Goal: Task Accomplishment & Management: Complete application form

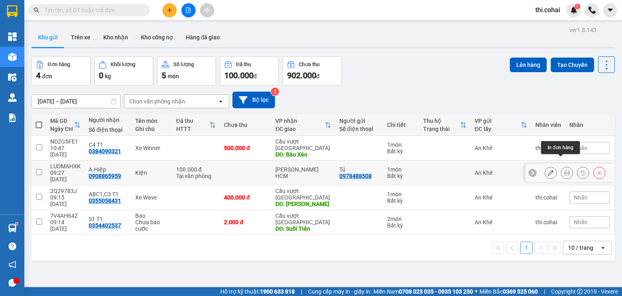
click at [564, 170] on icon at bounding box center [567, 173] width 6 height 6
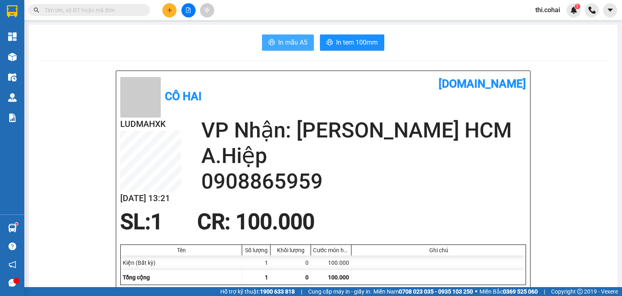
click at [289, 38] on span "In mẫu A5" at bounding box center [292, 42] width 29 height 10
click at [238, 45] on div "In mẫu A5 In tem 100mm" at bounding box center [322, 42] width 569 height 16
click at [168, 11] on icon "plus" at bounding box center [170, 10] width 6 height 6
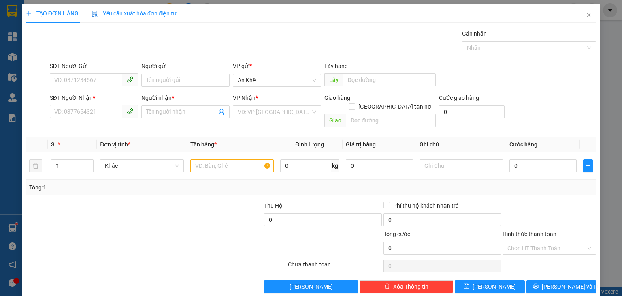
click at [98, 121] on div "SĐT Người Nhận * VD: 0377654321" at bounding box center [94, 107] width 88 height 28
click at [101, 113] on input "SĐT Người Nhận *" at bounding box center [86, 111] width 72 height 13
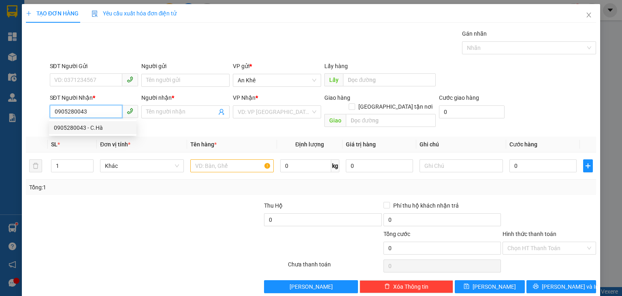
type input "0905280043"
click at [99, 112] on input "0905280043" at bounding box center [86, 111] width 72 height 13
click at [100, 130] on div "0905280043 - C.Hà" at bounding box center [93, 127] width 78 height 9
type input "C.Hà"
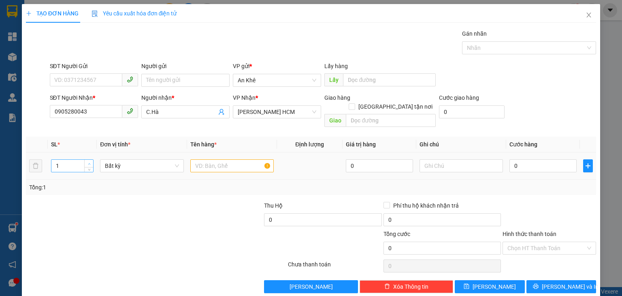
type input "2"
click at [90, 160] on span "Increase Value" at bounding box center [88, 163] width 9 height 7
click at [200, 159] on input "text" at bounding box center [231, 165] width 83 height 13
type input "Thùng"
click at [542, 159] on input "0" at bounding box center [542, 165] width 67 height 13
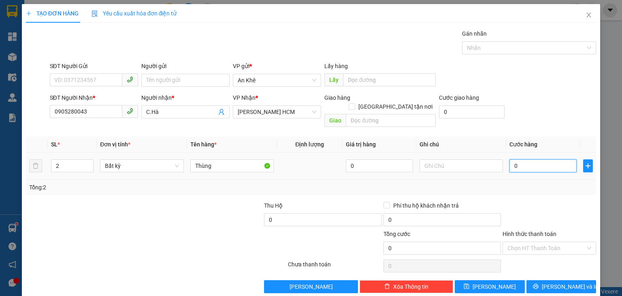
type input "1"
type input "12"
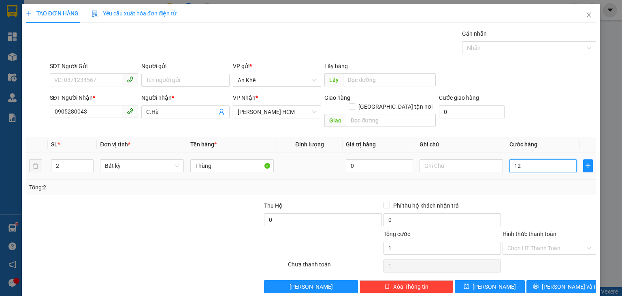
type input "12"
type input "120"
type input "120.000"
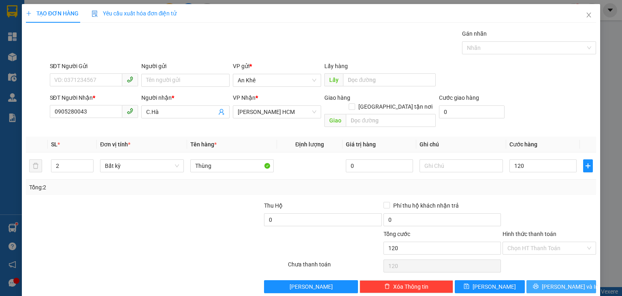
type input "120.000"
click at [554, 282] on span "[PERSON_NAME] và In" at bounding box center [570, 286] width 57 height 9
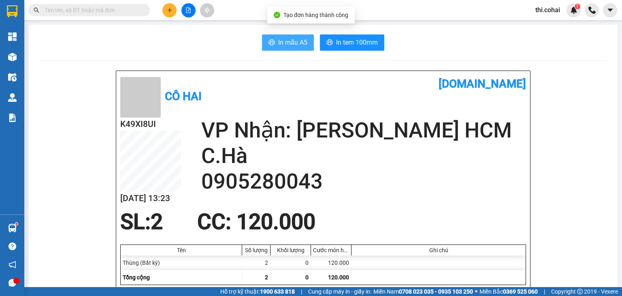
click at [283, 46] on span "In mẫu A5" at bounding box center [292, 42] width 29 height 10
click at [461, 258] on div at bounding box center [438, 262] width 174 height 15
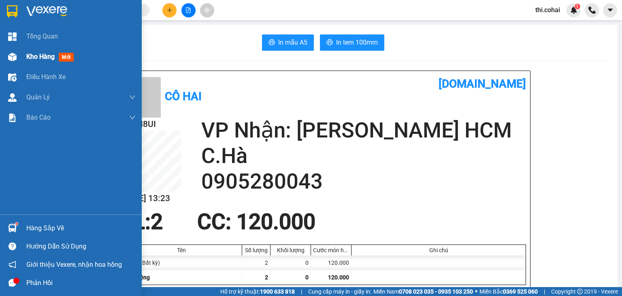
click at [28, 56] on span "Kho hàng" at bounding box center [40, 57] width 28 height 8
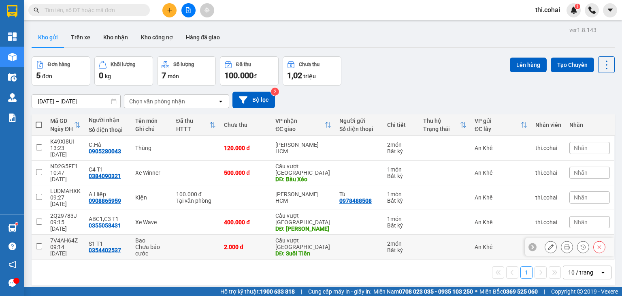
drag, startPoint x: 39, startPoint y: 219, endPoint x: 39, endPoint y: 213, distance: 6.5
click at [39, 243] on input "checkbox" at bounding box center [39, 246] width 6 height 6
checkbox input "true"
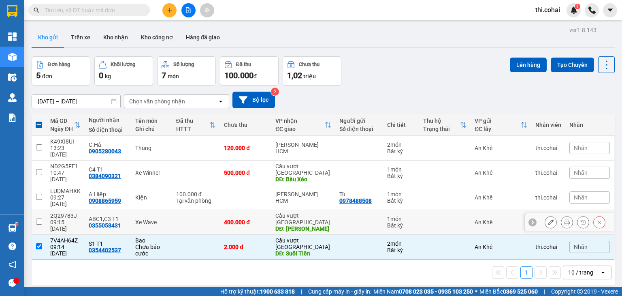
click at [37, 218] on input "checkbox" at bounding box center [39, 221] width 6 height 6
checkbox input "true"
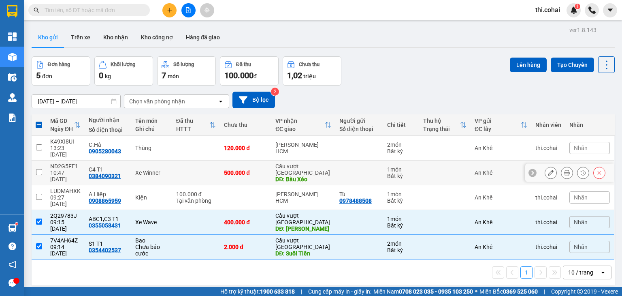
click at [40, 169] on input "checkbox" at bounding box center [39, 172] width 6 height 6
checkbox input "true"
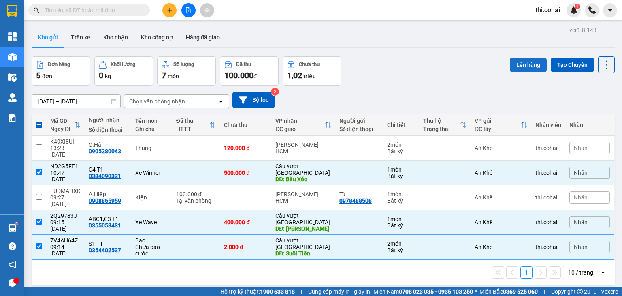
click at [515, 63] on button "Lên hàng" at bounding box center [528, 64] width 37 height 15
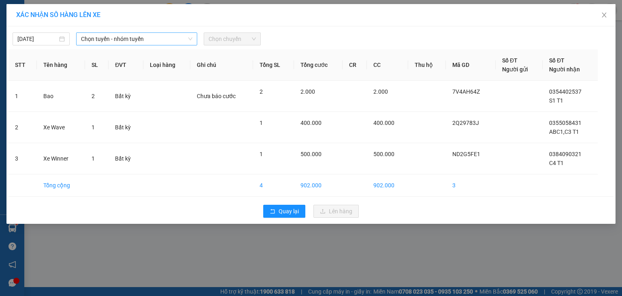
click at [136, 43] on span "Chọn tuyến - nhóm tuyến" at bounding box center [136, 39] width 111 height 12
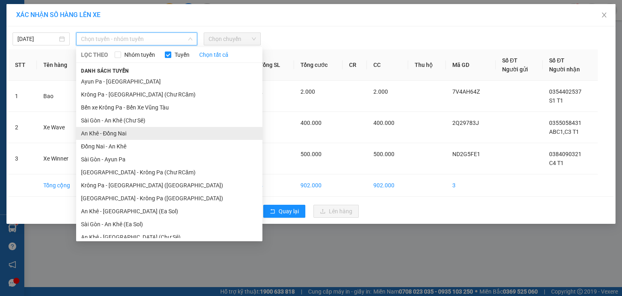
click at [112, 132] on li "An Khê - Đồng Nai" at bounding box center [169, 133] width 186 height 13
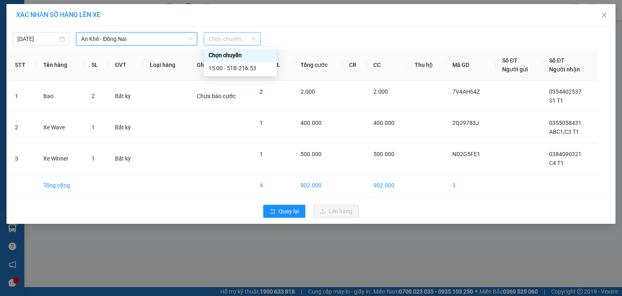
click at [236, 38] on span "Chọn chuyến" at bounding box center [232, 39] width 47 height 12
click at [242, 68] on div "15:00 - 51B-216.53" at bounding box center [240, 68] width 63 height 9
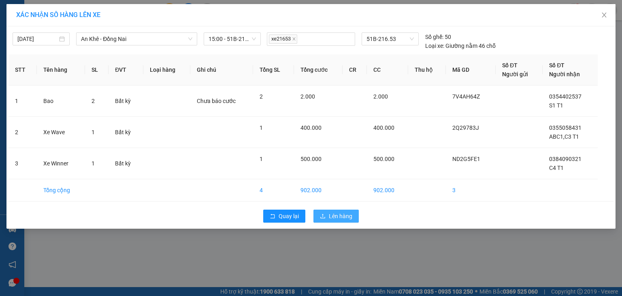
click at [339, 213] on span "Lên hàng" at bounding box center [340, 215] width 23 height 9
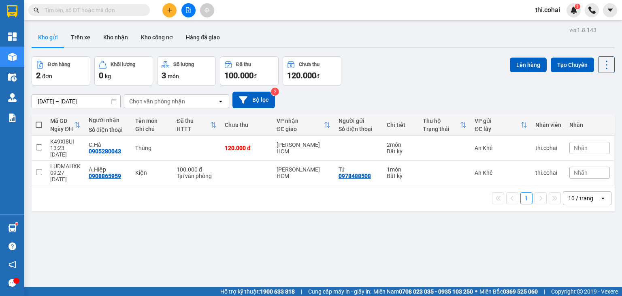
click at [39, 123] on span at bounding box center [39, 124] width 6 height 6
click at [39, 121] on input "checkbox" at bounding box center [39, 121] width 0 height 0
checkbox input "true"
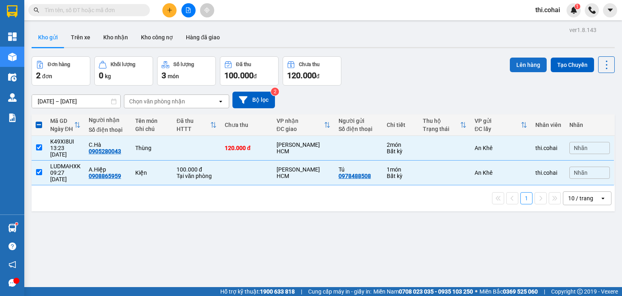
click at [526, 60] on button "Lên hàng" at bounding box center [528, 64] width 37 height 15
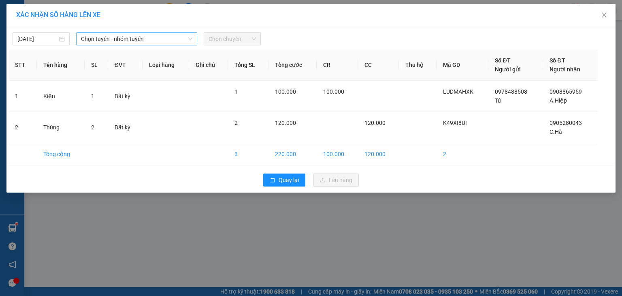
click at [177, 39] on span "Chọn tuyến - nhóm tuyến" at bounding box center [136, 39] width 111 height 12
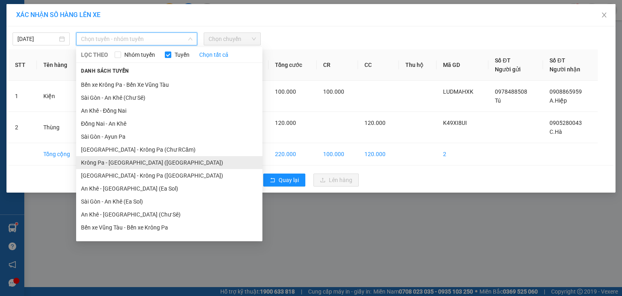
scroll to position [40, 0]
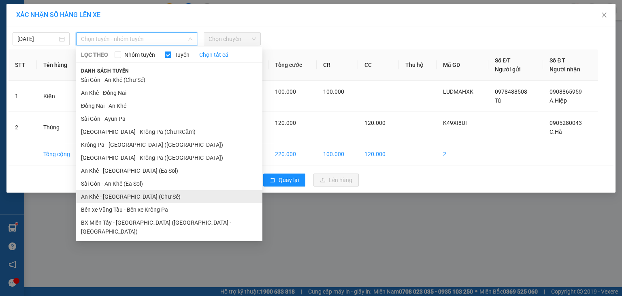
click at [123, 194] on li "An Khê - [GEOGRAPHIC_DATA] (Chư Sê)" at bounding box center [169, 196] width 186 height 13
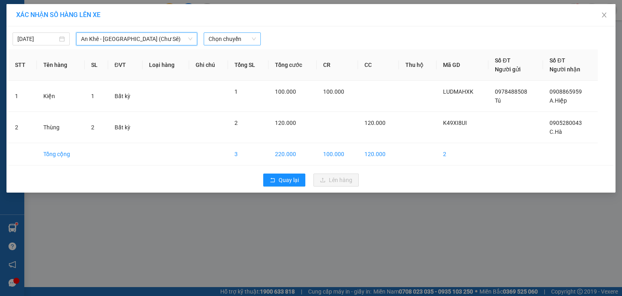
click at [220, 34] on span "Chọn chuyến" at bounding box center [232, 39] width 47 height 12
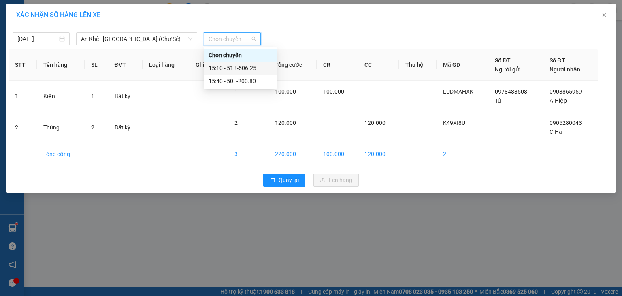
click at [239, 68] on div "15:10 - 51B-506.25" at bounding box center [240, 68] width 63 height 9
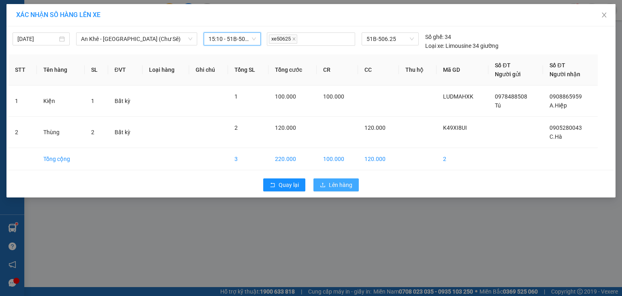
click at [337, 185] on span "Lên hàng" at bounding box center [340, 184] width 23 height 9
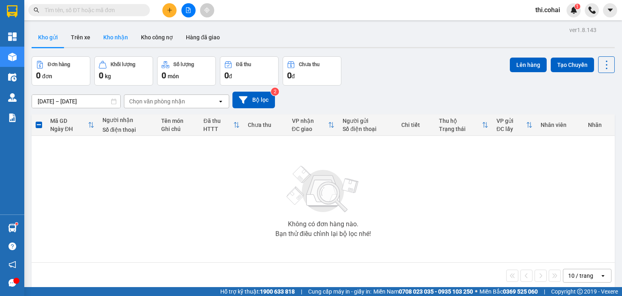
click at [121, 36] on button "Kho nhận" at bounding box center [116, 37] width 38 height 19
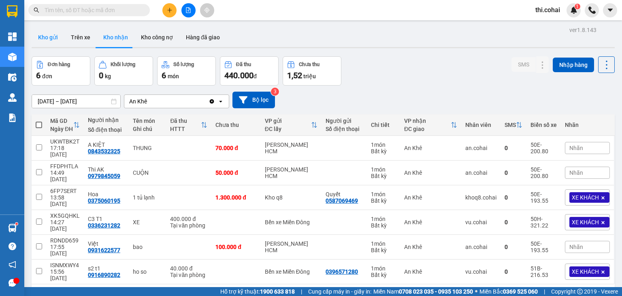
click at [42, 29] on button "Kho gửi" at bounding box center [48, 37] width 33 height 19
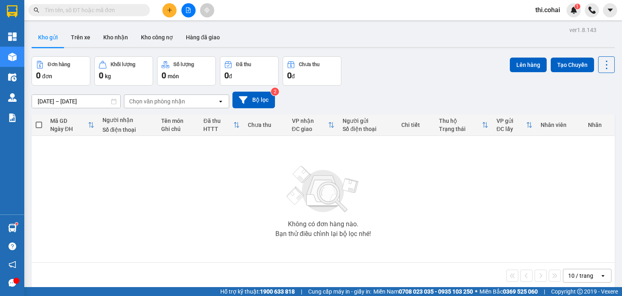
click at [167, 7] on button at bounding box center [169, 10] width 14 height 14
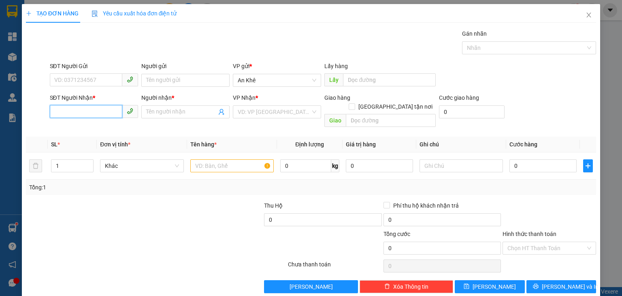
click at [98, 109] on input "SĐT Người Nhận *" at bounding box center [86, 111] width 72 height 13
type input "0919189563"
click at [147, 109] on input "Người nhận *" at bounding box center [181, 111] width 70 height 9
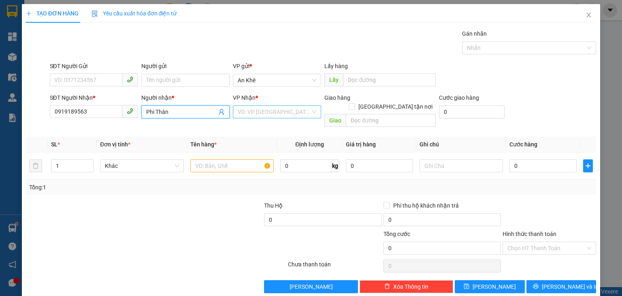
type input "Phi Thân"
click at [258, 112] on input "search" at bounding box center [274, 112] width 73 height 12
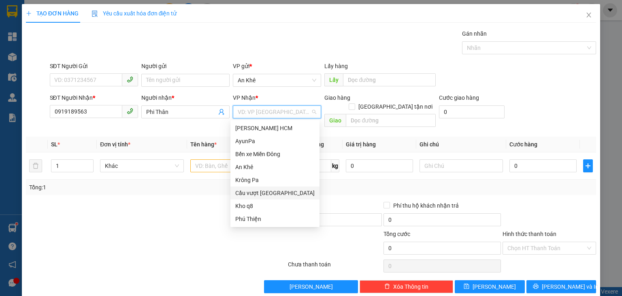
click at [266, 192] on div "Cầu vượt [GEOGRAPHIC_DATA]" at bounding box center [274, 192] width 79 height 9
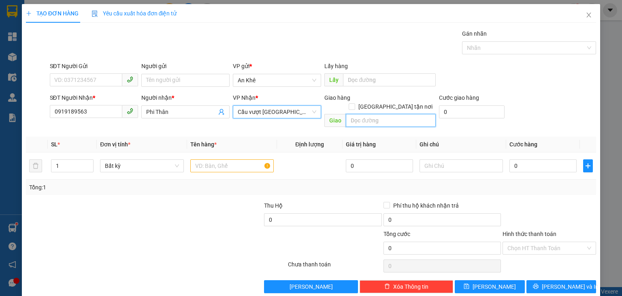
click at [369, 114] on input "text" at bounding box center [391, 120] width 90 height 13
type input "BĐ Trảng Bom"
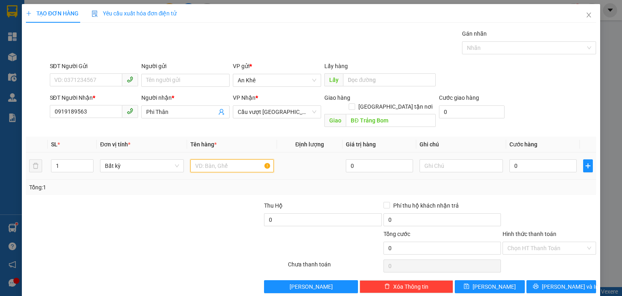
click at [235, 161] on input "text" at bounding box center [231, 165] width 83 height 13
type input "T.xốp"
click at [509, 159] on input "0" at bounding box center [542, 165] width 67 height 13
type input "6"
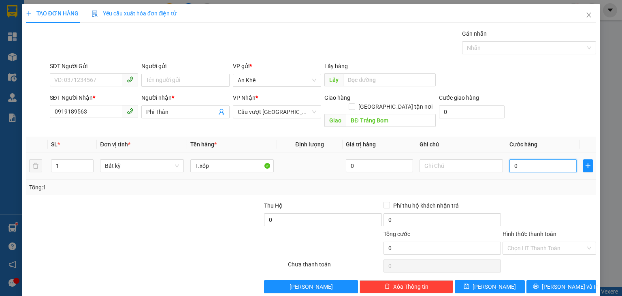
type input "6"
type input "60"
type input "60.000"
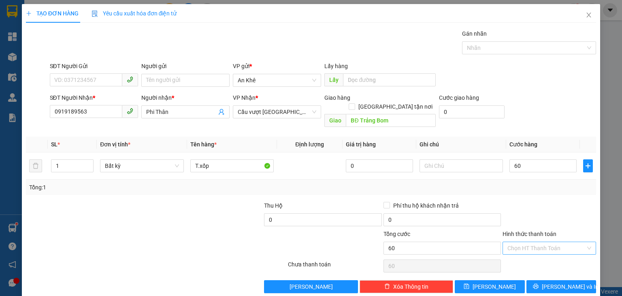
type input "60.000"
drag, startPoint x: 526, startPoint y: 237, endPoint x: 526, endPoint y: 245, distance: 7.7
click at [526, 242] on input "Hình thức thanh toán" at bounding box center [546, 248] width 78 height 12
click at [526, 249] on div "Tại văn phòng" at bounding box center [544, 254] width 93 height 13
type input "0"
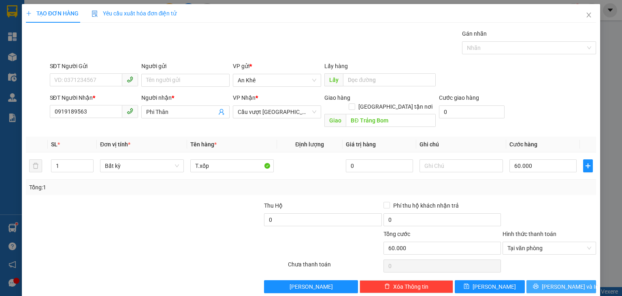
click at [546, 280] on button "[PERSON_NAME] và In" at bounding box center [561, 286] width 70 height 13
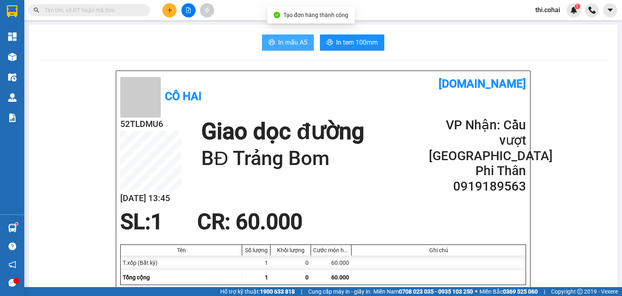
click at [278, 38] on span "In mẫu A5" at bounding box center [292, 42] width 29 height 10
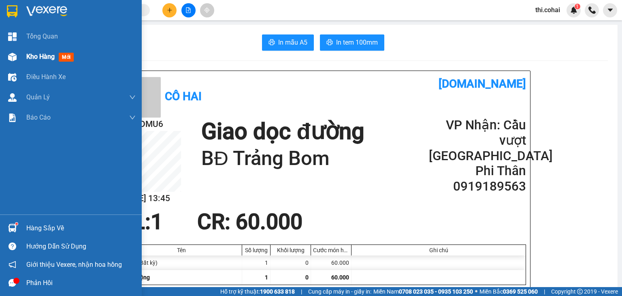
click at [38, 55] on span "Kho hàng" at bounding box center [40, 57] width 28 height 8
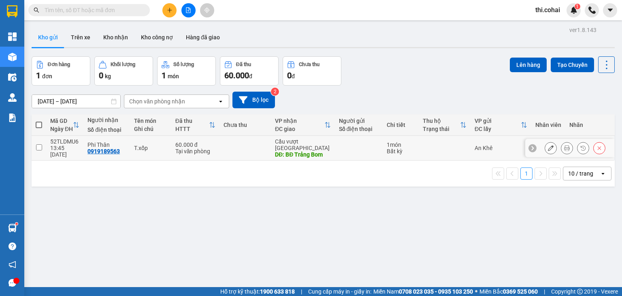
drag, startPoint x: 38, startPoint y: 146, endPoint x: 49, endPoint y: 146, distance: 10.1
click at [41, 146] on input "checkbox" at bounding box center [39, 147] width 6 height 6
checkbox input "true"
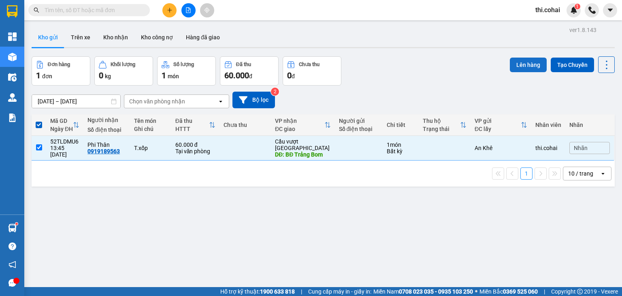
click at [528, 66] on button "Lên hàng" at bounding box center [528, 64] width 37 height 15
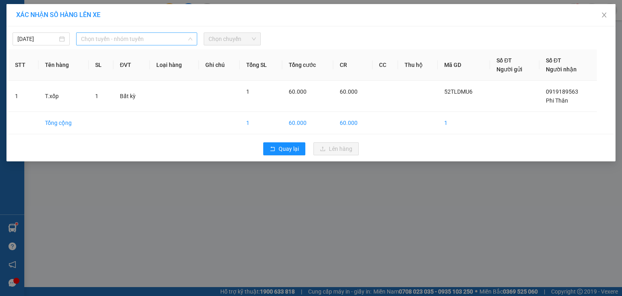
drag, startPoint x: 103, startPoint y: 34, endPoint x: 106, endPoint y: 81, distance: 47.1
click at [103, 34] on span "Chọn tuyến - nhóm tuyến" at bounding box center [136, 39] width 111 height 12
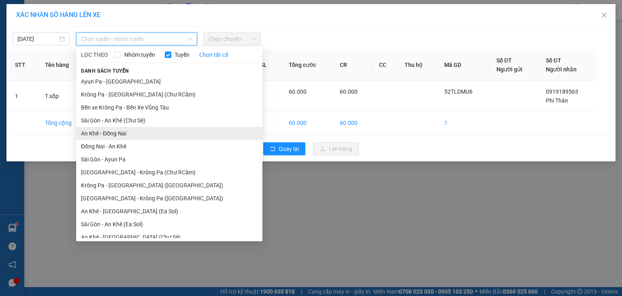
drag, startPoint x: 124, startPoint y: 135, endPoint x: 198, endPoint y: 77, distance: 93.8
click at [126, 133] on li "An Khê - Đồng Nai" at bounding box center [169, 133] width 186 height 13
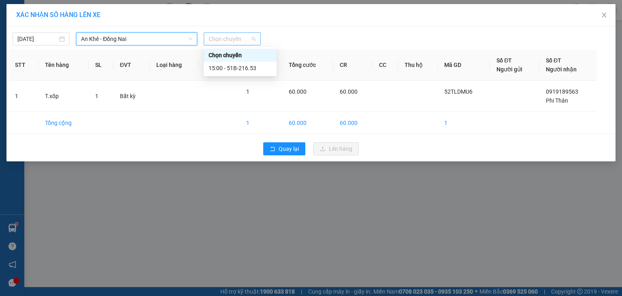
click at [234, 37] on span "Chọn chuyến" at bounding box center [232, 39] width 47 height 12
click at [246, 70] on div "15:00 - 51B-216.53" at bounding box center [240, 68] width 63 height 9
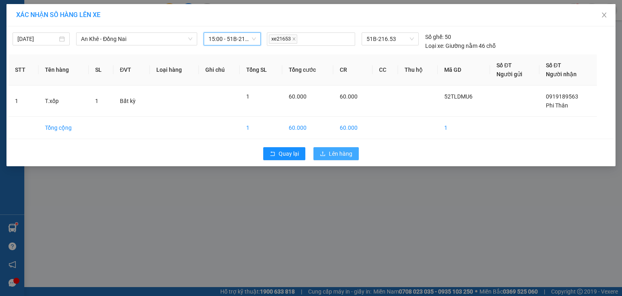
click at [335, 155] on span "Lên hàng" at bounding box center [340, 153] width 23 height 9
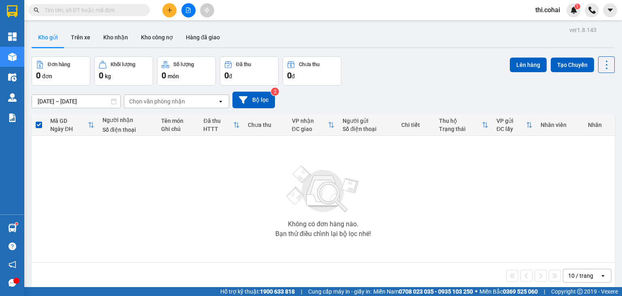
click at [169, 9] on icon "plus" at bounding box center [170, 10] width 6 height 6
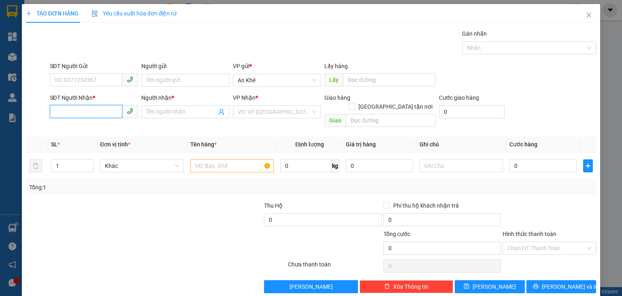
click at [89, 113] on input "SĐT Người Nhận *" at bounding box center [86, 111] width 72 height 13
type input "0982032855"
click at [91, 130] on div "0982032855 - Thúy" at bounding box center [93, 127] width 78 height 9
type input "Thúy"
type input "0982032855"
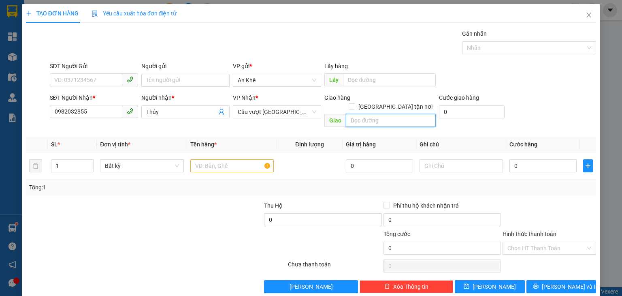
click at [353, 114] on input "text" at bounding box center [391, 120] width 90 height 13
type input "Bà Rịa"
click at [71, 78] on input "SĐT Người Gửi" at bounding box center [86, 79] width 72 height 13
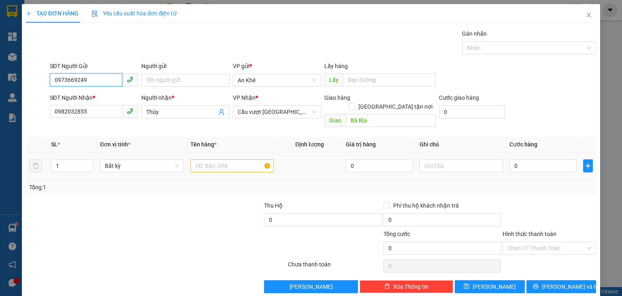
type input "0973669249"
click at [238, 159] on input "text" at bounding box center [231, 165] width 83 height 13
type input "Túi đồ"
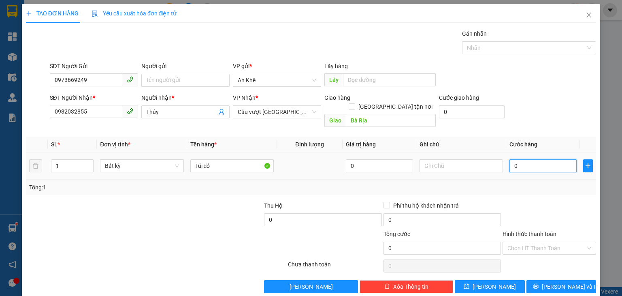
click at [526, 159] on input "0" at bounding box center [542, 165] width 67 height 13
type input "4"
type input "40"
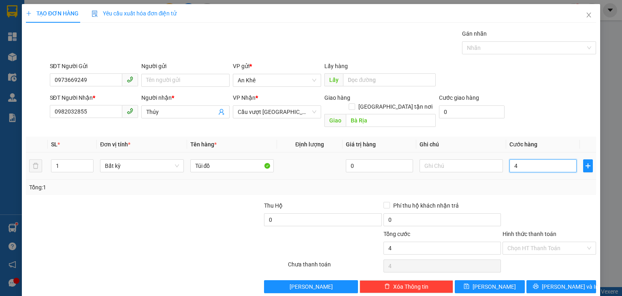
type input "40"
type input "40.000"
click at [539, 242] on input "Hình thức thanh toán" at bounding box center [546, 248] width 78 height 12
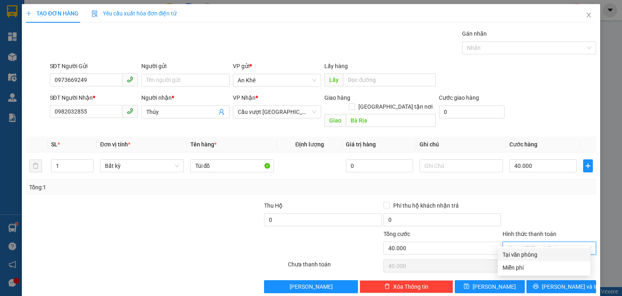
click at [531, 252] on div "Tại văn phòng" at bounding box center [543, 254] width 83 height 9
type input "0"
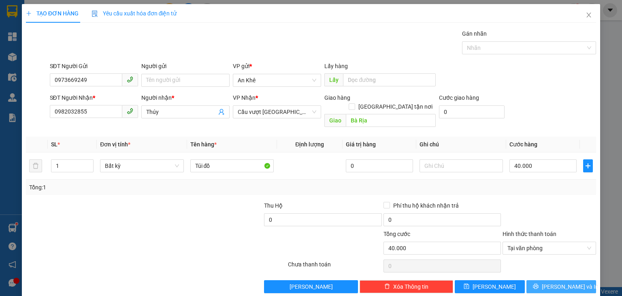
click at [551, 282] on span "[PERSON_NAME] và In" at bounding box center [570, 286] width 57 height 9
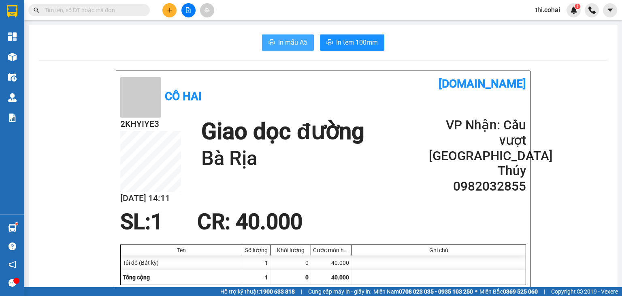
click at [291, 36] on button "In mẫu A5" at bounding box center [288, 42] width 52 height 16
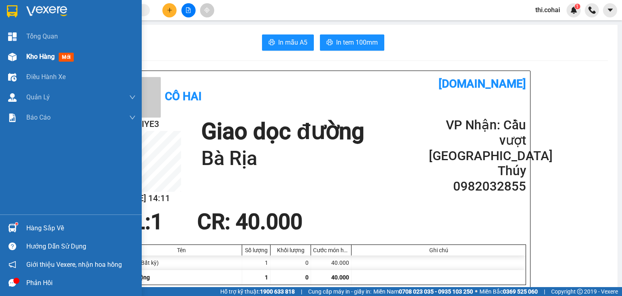
click at [41, 57] on span "Kho hàng" at bounding box center [40, 57] width 28 height 8
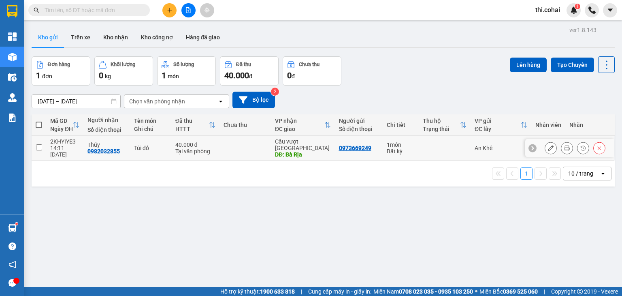
drag, startPoint x: 36, startPoint y: 144, endPoint x: 53, endPoint y: 143, distance: 17.9
click at [36, 144] on input "checkbox" at bounding box center [39, 147] width 6 height 6
checkbox input "true"
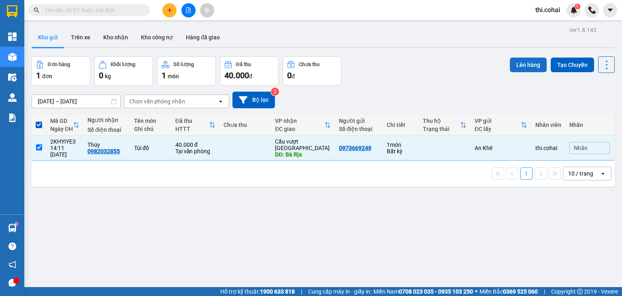
click at [520, 65] on button "Lên hàng" at bounding box center [528, 64] width 37 height 15
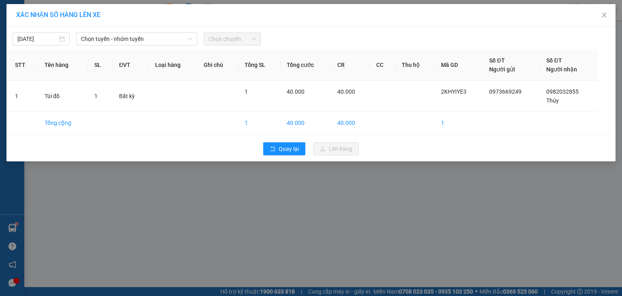
click at [134, 45] on div "[DATE] Chọn tuyến - nhóm tuyến Chọn chuyến STT Tên hàng SL ĐVT Loại hàng Ghi ch…" at bounding box center [310, 93] width 609 height 135
click at [141, 40] on span "Chọn tuyến - nhóm tuyến" at bounding box center [136, 39] width 111 height 12
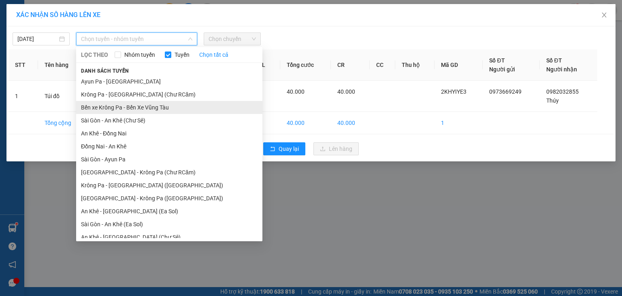
click at [137, 108] on li "Bến xe Krông Pa - Bến Xe Vũng Tàu" at bounding box center [169, 107] width 186 height 13
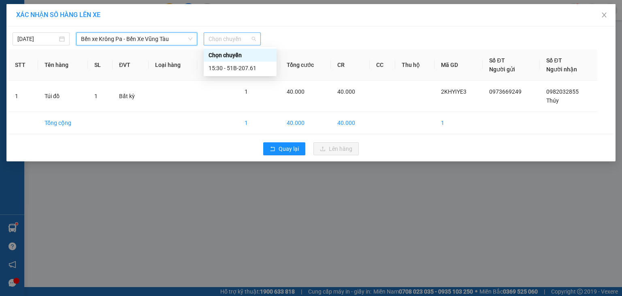
click at [227, 40] on span "Chọn chuyến" at bounding box center [232, 39] width 47 height 12
click at [228, 67] on div "15:30 - 51B-207.61" at bounding box center [240, 68] width 63 height 9
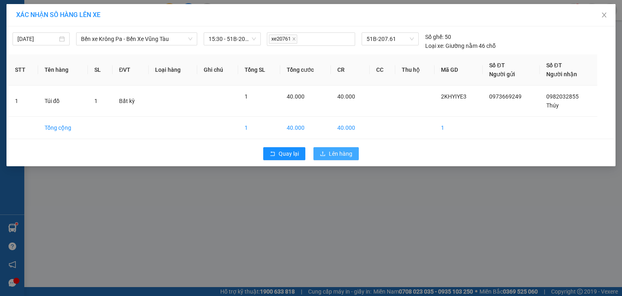
click at [332, 151] on span "Lên hàng" at bounding box center [340, 153] width 23 height 9
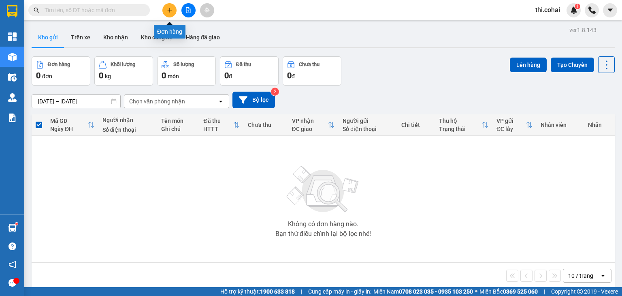
click at [169, 8] on icon "plus" at bounding box center [170, 10] width 6 height 6
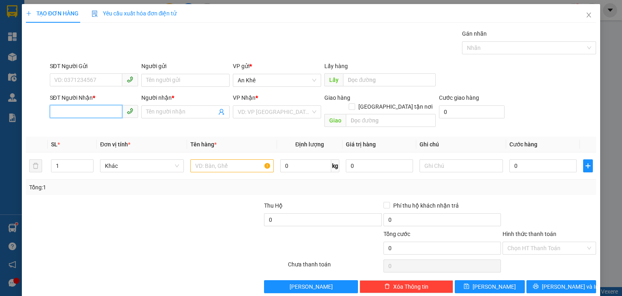
click at [102, 114] on input "SĐT Người Nhận *" at bounding box center [86, 111] width 72 height 13
click at [95, 129] on div "0868947923 - Trúc" at bounding box center [93, 127] width 78 height 9
type input "0868947923"
type input "Trúc"
type input "0868947923"
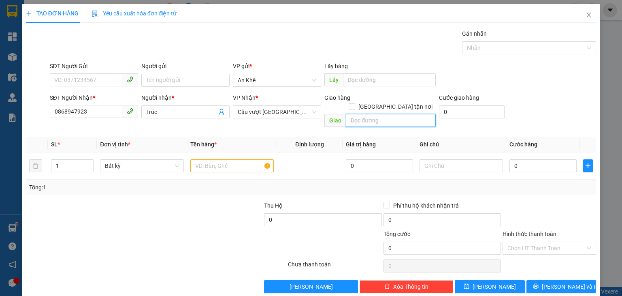
click at [355, 114] on input "text" at bounding box center [391, 120] width 90 height 13
type input "D"
type input "ĐH Nông Lâm"
drag, startPoint x: 233, startPoint y: 162, endPoint x: 228, endPoint y: 157, distance: 6.3
click at [232, 161] on input "text" at bounding box center [231, 165] width 83 height 13
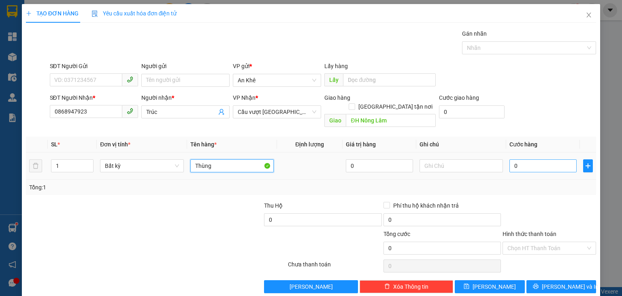
type input "Thùng"
click at [529, 159] on input "0" at bounding box center [542, 165] width 67 height 13
type input "6"
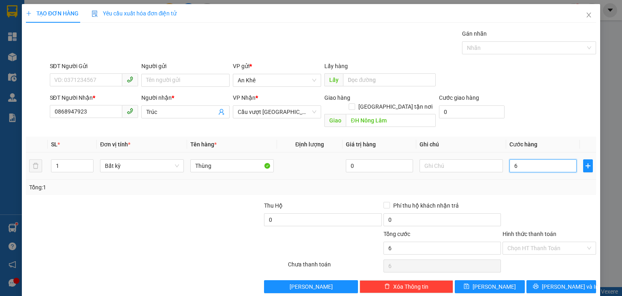
type input "60"
type input "60.000"
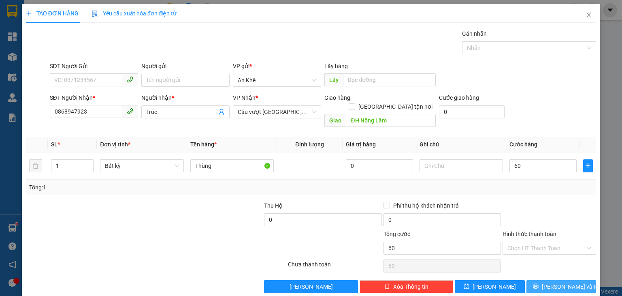
type input "60.000"
click at [549, 282] on span "[PERSON_NAME] và In" at bounding box center [570, 286] width 57 height 9
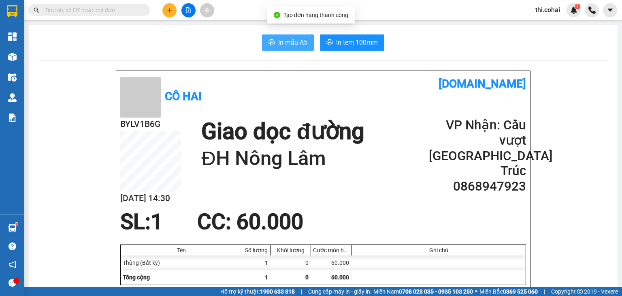
click at [296, 44] on span "In mẫu A5" at bounding box center [292, 42] width 29 height 10
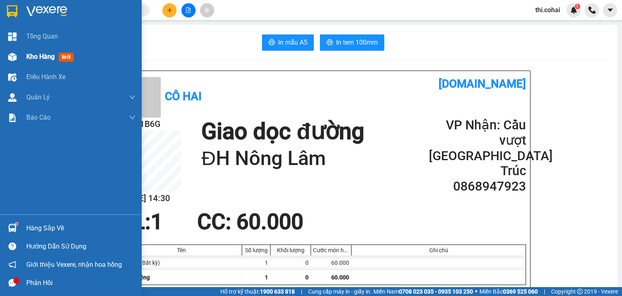
click at [33, 55] on span "Kho hàng" at bounding box center [40, 57] width 28 height 8
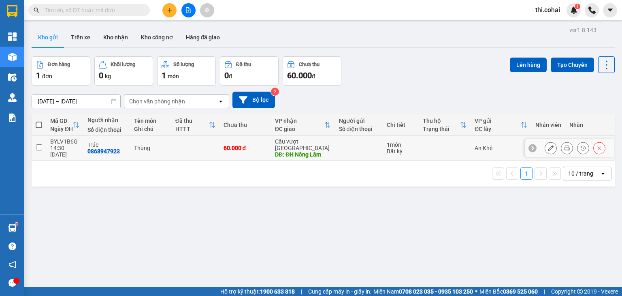
drag, startPoint x: 38, startPoint y: 144, endPoint x: 227, endPoint y: 94, distance: 195.1
click at [39, 144] on input "checkbox" at bounding box center [39, 147] width 6 height 6
checkbox input "true"
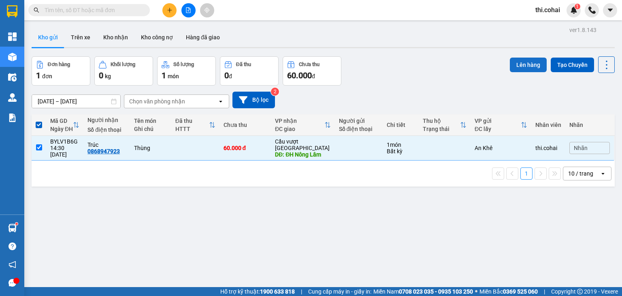
click at [523, 66] on button "Lên hàng" at bounding box center [528, 64] width 37 height 15
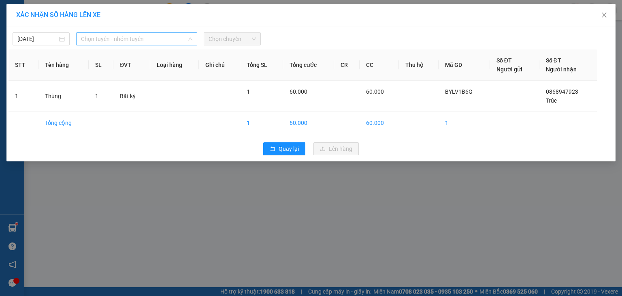
click at [126, 39] on span "Chọn tuyến - nhóm tuyến" at bounding box center [136, 39] width 111 height 12
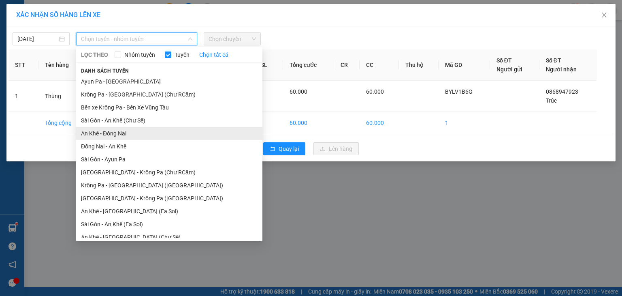
click at [111, 136] on li "An Khê - Đồng Nai" at bounding box center [169, 133] width 186 height 13
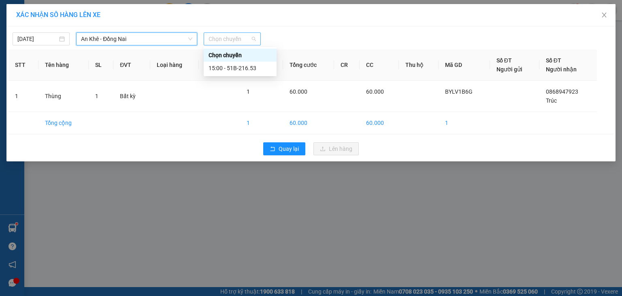
click at [228, 38] on span "Chọn chuyến" at bounding box center [232, 39] width 47 height 12
click at [236, 65] on div "15:00 - 51B-216.53" at bounding box center [240, 68] width 63 height 9
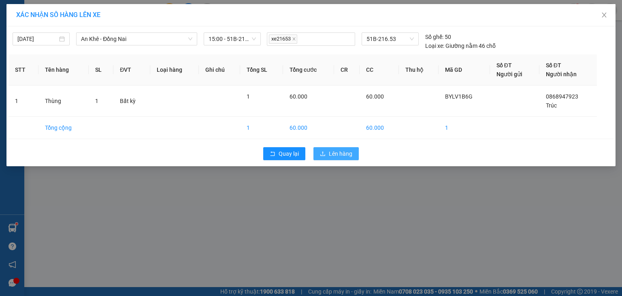
click at [332, 151] on span "Lên hàng" at bounding box center [340, 153] width 23 height 9
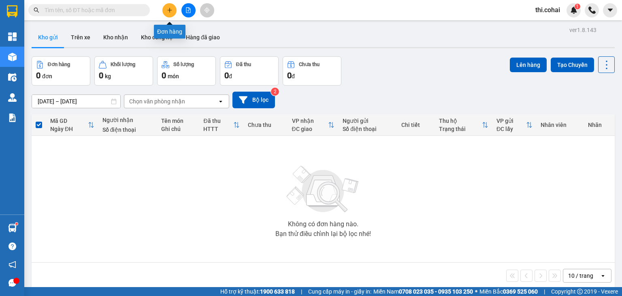
click at [176, 7] on button at bounding box center [169, 10] width 14 height 14
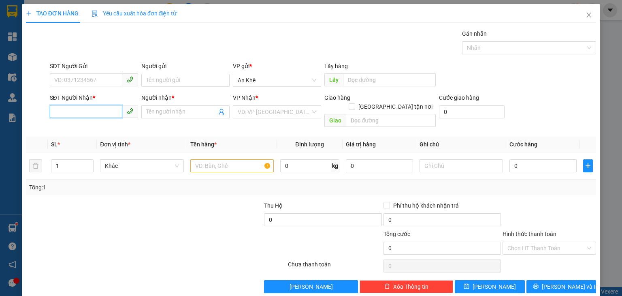
click at [81, 110] on input "SĐT Người Nhận *" at bounding box center [86, 111] width 72 height 13
type input "0347320451"
click at [81, 131] on div "0347320451 - Trung" at bounding box center [93, 127] width 78 height 9
type input "Trung"
type input "0347320451"
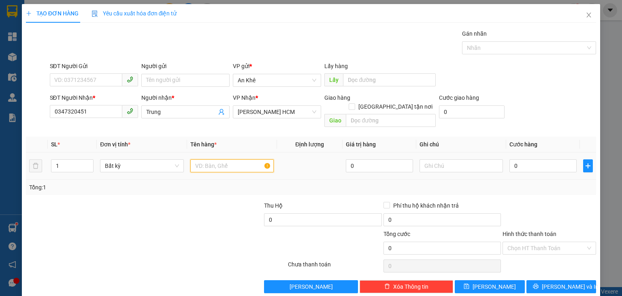
click at [236, 159] on input "text" at bounding box center [231, 165] width 83 height 13
type input "Thùng"
click at [536, 159] on input "0" at bounding box center [542, 165] width 67 height 13
type input "5"
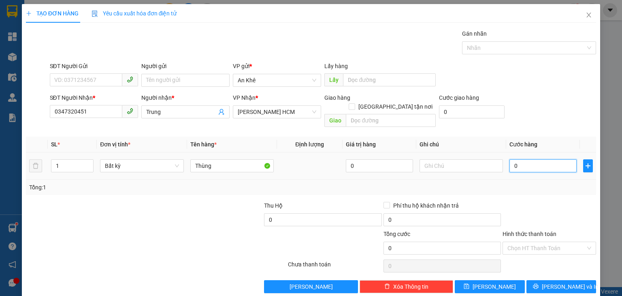
type input "5"
type input "50"
type input "50.000"
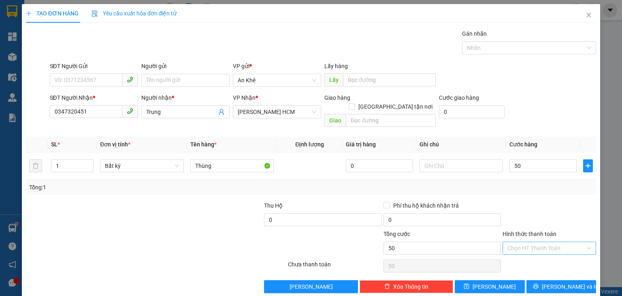
type input "50.000"
click at [537, 242] on input "Hình thức thanh toán" at bounding box center [546, 248] width 78 height 12
click at [535, 252] on div "Tại văn phòng" at bounding box center [543, 254] width 83 height 9
type input "0"
click at [546, 280] on button "[PERSON_NAME] và In" at bounding box center [561, 286] width 70 height 13
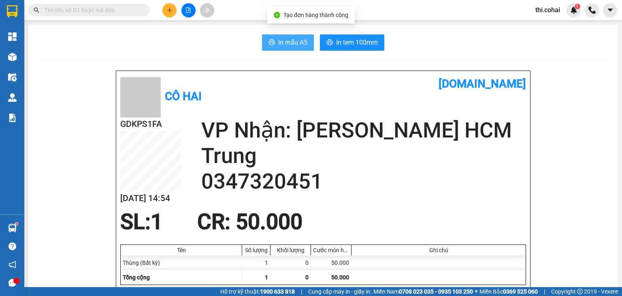
click at [282, 43] on span "In mẫu A5" at bounding box center [292, 42] width 29 height 10
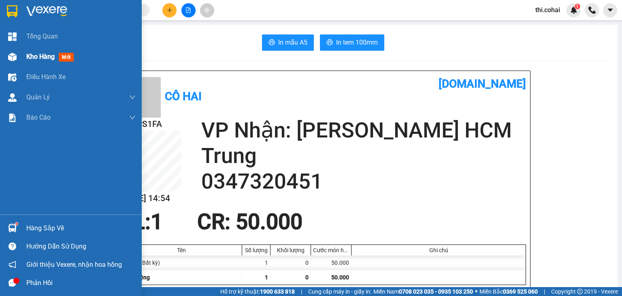
click at [18, 59] on div at bounding box center [12, 57] width 14 height 14
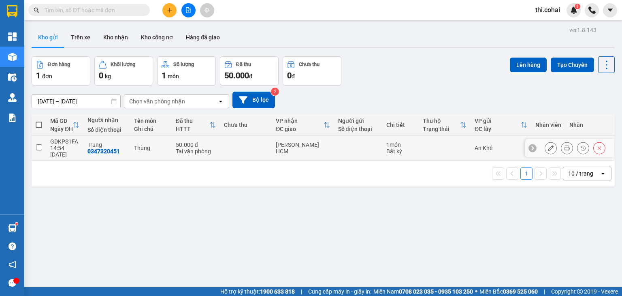
click at [39, 144] on input "checkbox" at bounding box center [39, 147] width 6 height 6
checkbox input "true"
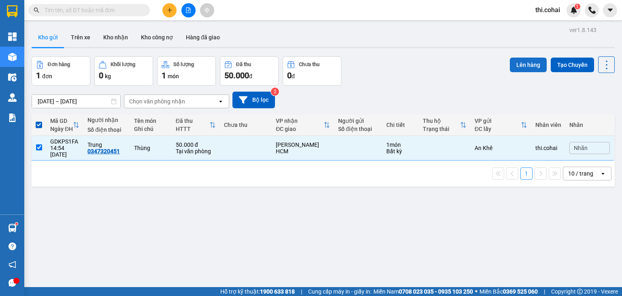
click at [514, 64] on button "Lên hàng" at bounding box center [528, 64] width 37 height 15
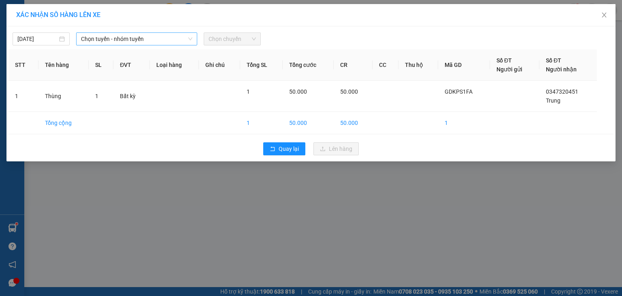
click at [104, 40] on span "Chọn tuyến - nhóm tuyến" at bounding box center [136, 39] width 111 height 12
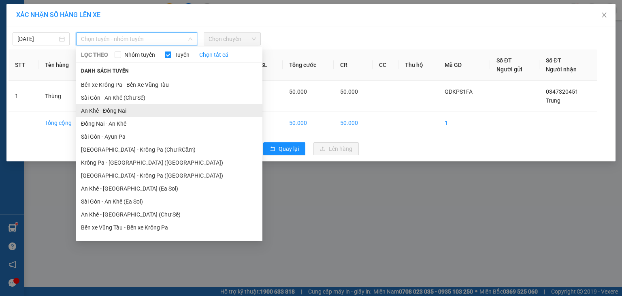
scroll to position [45, 0]
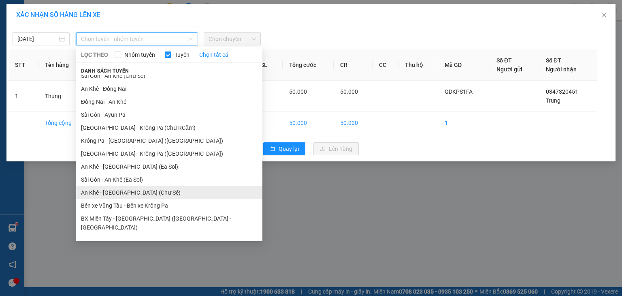
click at [126, 190] on li "An Khê - [GEOGRAPHIC_DATA] (Chư Sê)" at bounding box center [169, 192] width 186 height 13
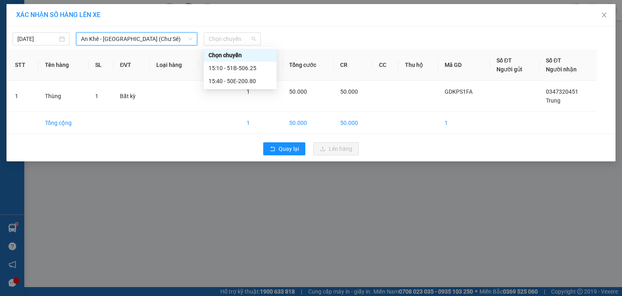
drag, startPoint x: 232, startPoint y: 40, endPoint x: 228, endPoint y: 66, distance: 26.1
click at [231, 43] on span "Chọn chuyến" at bounding box center [232, 39] width 47 height 12
click at [231, 81] on div "15:40 - 50E-200.80" at bounding box center [240, 81] width 63 height 9
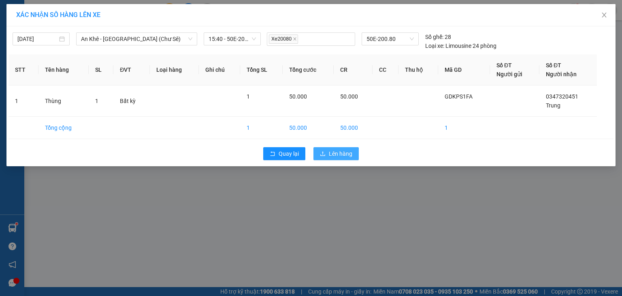
click at [335, 153] on span "Lên hàng" at bounding box center [340, 153] width 23 height 9
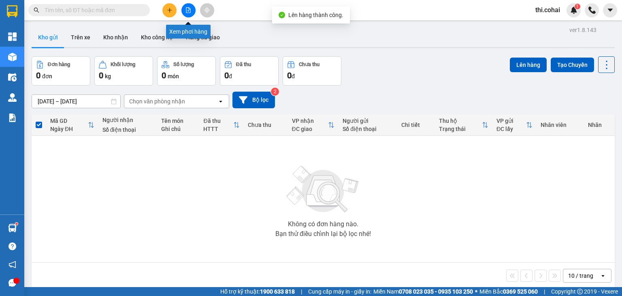
click at [183, 9] on button at bounding box center [188, 10] width 14 height 14
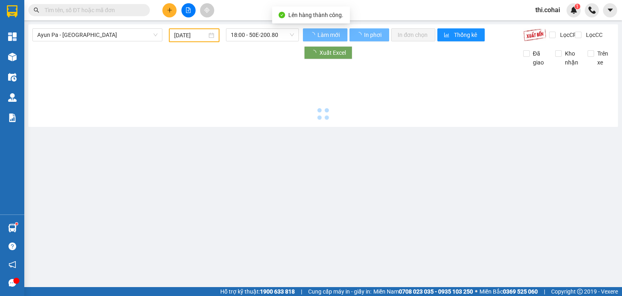
type input "[DATE]"
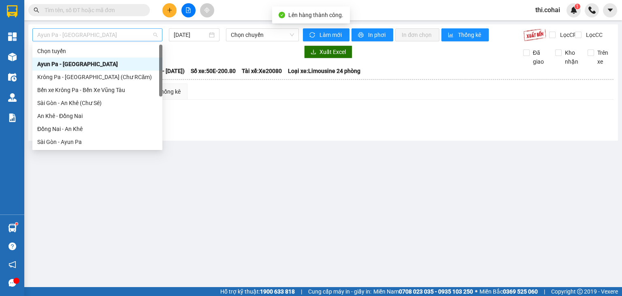
click at [111, 35] on span "Ayun Pa - [GEOGRAPHIC_DATA]" at bounding box center [97, 35] width 120 height 12
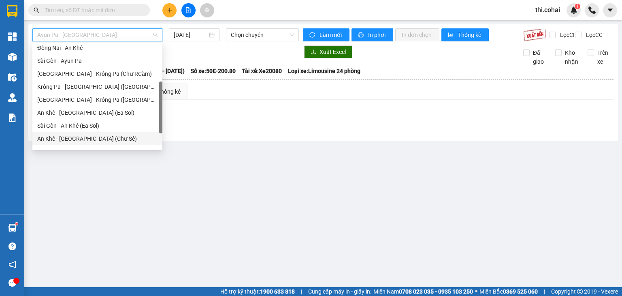
click at [79, 140] on div "An Khê - [GEOGRAPHIC_DATA] (Chư Sê)" at bounding box center [97, 138] width 120 height 9
type input "[DATE]"
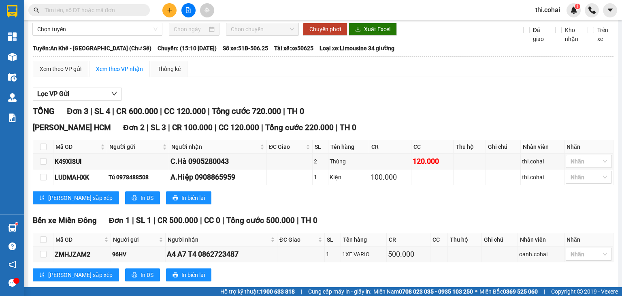
scroll to position [45, 0]
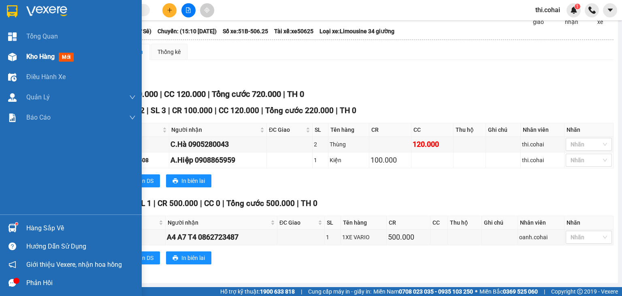
click at [51, 55] on span "Kho hàng" at bounding box center [40, 57] width 28 height 8
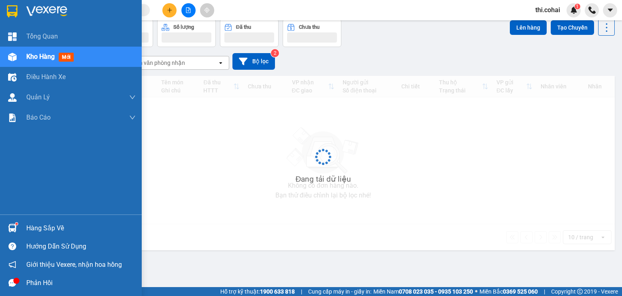
scroll to position [37, 0]
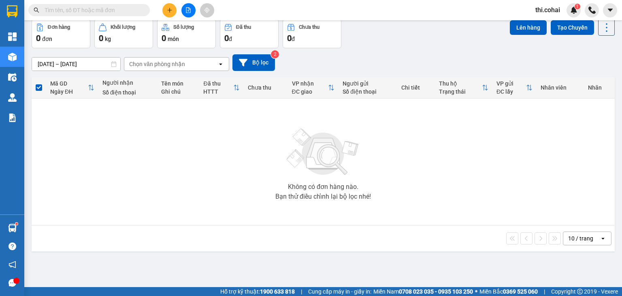
click at [168, 9] on icon "plus" at bounding box center [170, 10] width 6 height 6
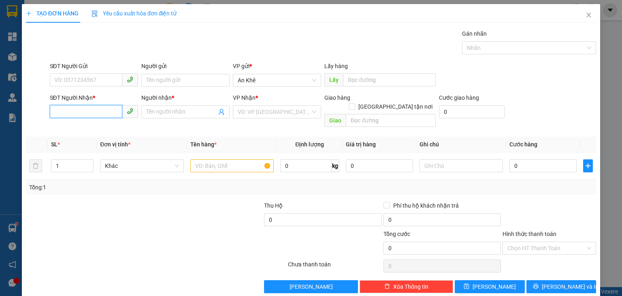
click at [92, 113] on input "SĐT Người Nhận *" at bounding box center [86, 111] width 72 height 13
type input "0937365811"
click at [88, 127] on div "0937365811 - Ti" at bounding box center [93, 127] width 78 height 9
type input "Ti"
type input "0937365811"
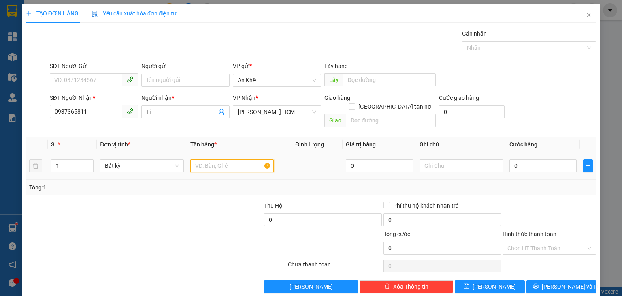
click at [199, 159] on input "text" at bounding box center [231, 165] width 83 height 13
type input "Hồ sơ"
click at [532, 159] on input "0" at bounding box center [542, 165] width 67 height 13
type input "3"
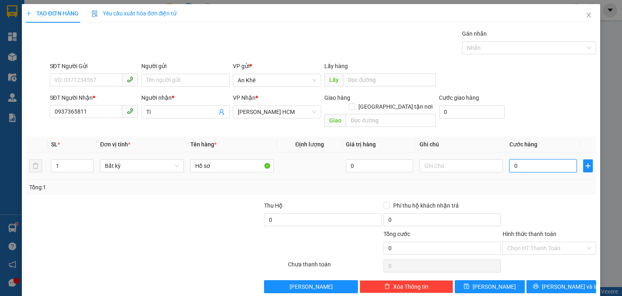
type input "3"
type input "30"
type input "30.000"
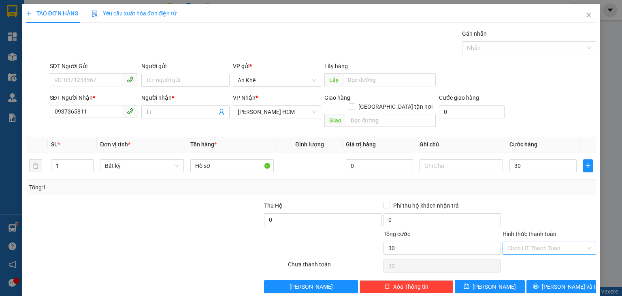
type input "30.000"
click at [534, 242] on input "Hình thức thanh toán" at bounding box center [546, 248] width 78 height 12
click at [528, 254] on div "Tại văn phòng" at bounding box center [543, 254] width 83 height 9
type input "0"
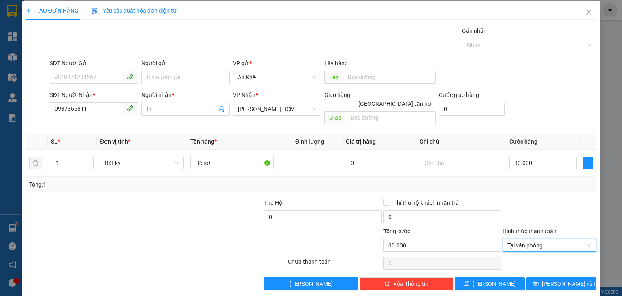
scroll to position [3, 0]
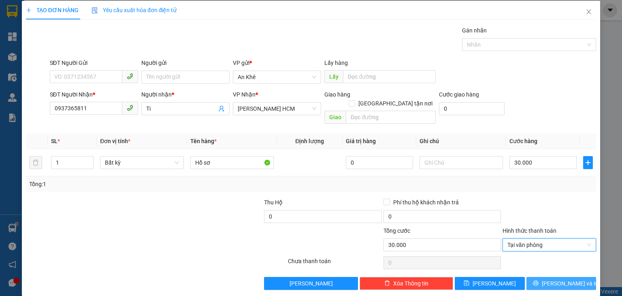
click at [558, 279] on span "[PERSON_NAME] và In" at bounding box center [570, 283] width 57 height 9
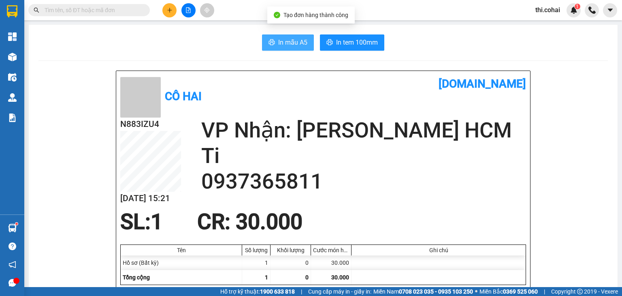
click at [292, 43] on span "In mẫu A5" at bounding box center [292, 42] width 29 height 10
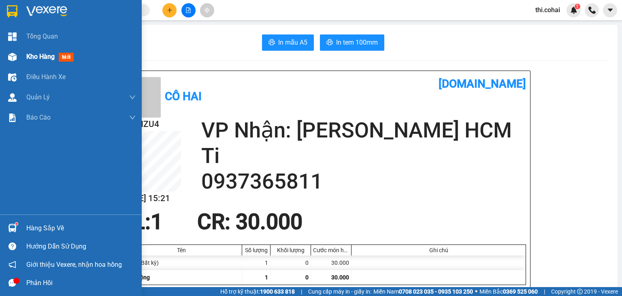
click at [45, 55] on span "Kho hàng" at bounding box center [40, 57] width 28 height 8
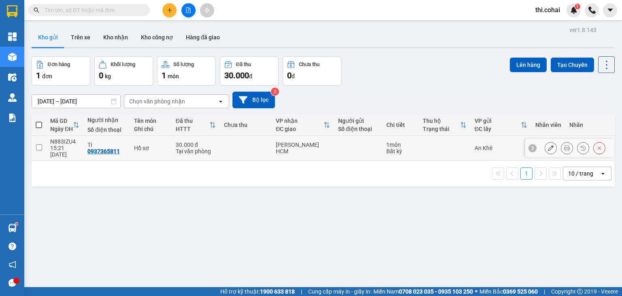
click at [37, 144] on input "checkbox" at bounding box center [39, 147] width 6 height 6
checkbox input "true"
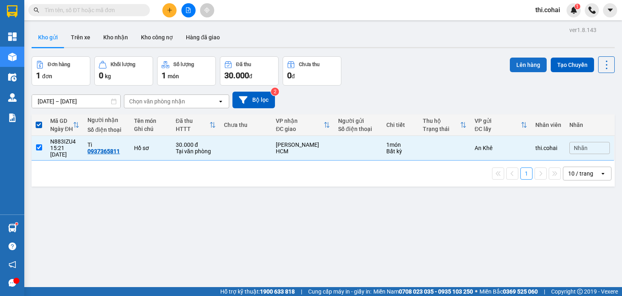
click at [520, 63] on button "Lên hàng" at bounding box center [528, 64] width 37 height 15
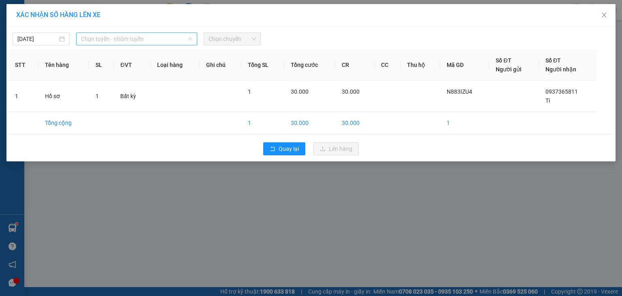
click at [154, 41] on span "Chọn tuyến - nhóm tuyến" at bounding box center [136, 39] width 111 height 12
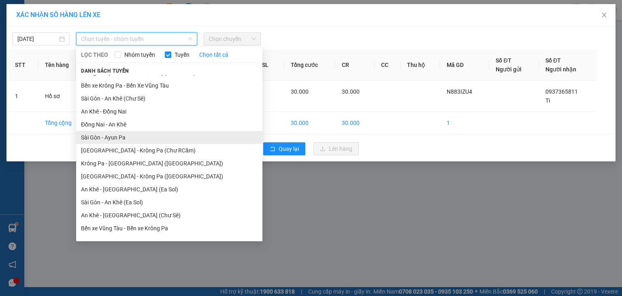
scroll to position [40, 0]
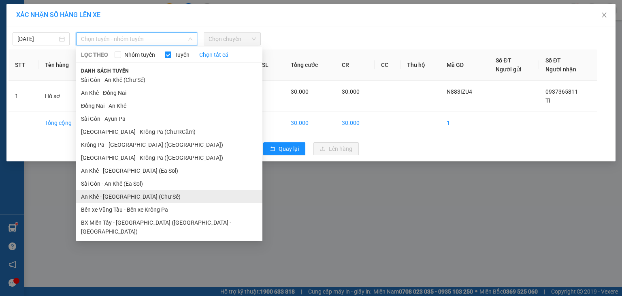
click at [121, 197] on li "An Khê - [GEOGRAPHIC_DATA] (Chư Sê)" at bounding box center [169, 196] width 186 height 13
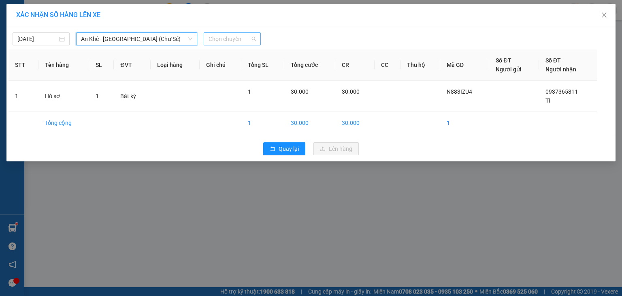
click at [228, 39] on span "Chọn chuyến" at bounding box center [232, 39] width 47 height 12
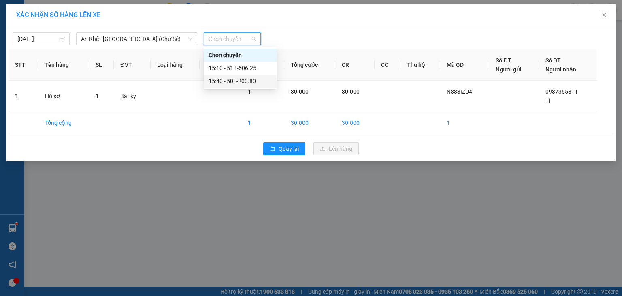
click at [225, 78] on div "15:40 - 50E-200.80" at bounding box center [240, 81] width 63 height 9
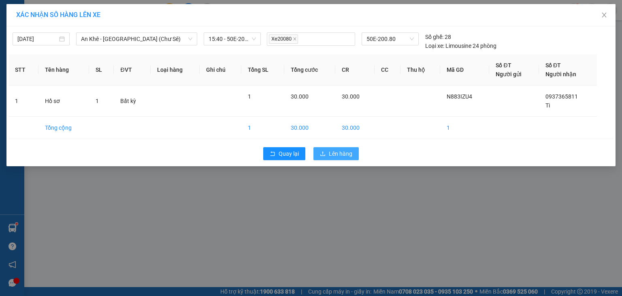
click at [355, 152] on button "Lên hàng" at bounding box center [335, 153] width 45 height 13
